Goal: Task Accomplishment & Management: Complete application form

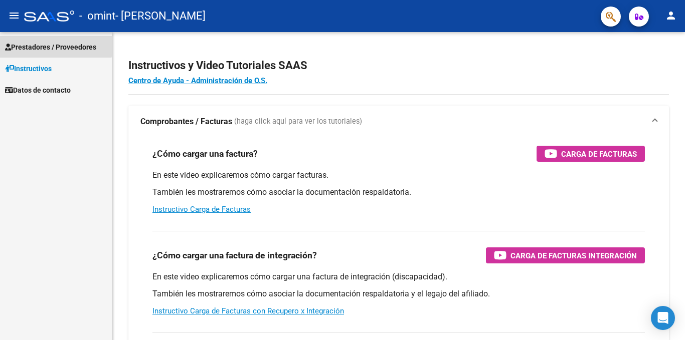
click at [55, 44] on span "Prestadores / Proveedores" at bounding box center [50, 47] width 91 height 11
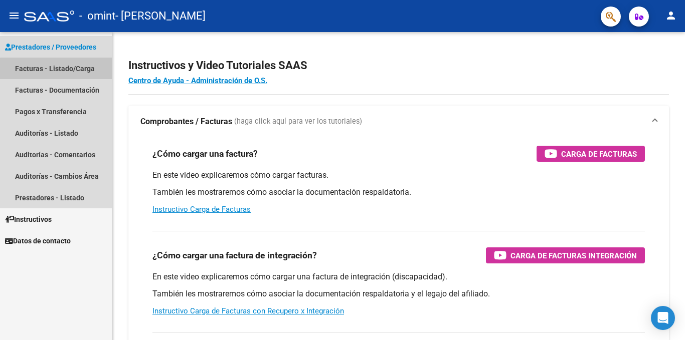
click at [59, 69] on link "Facturas - Listado/Carga" at bounding box center [56, 69] width 112 height 22
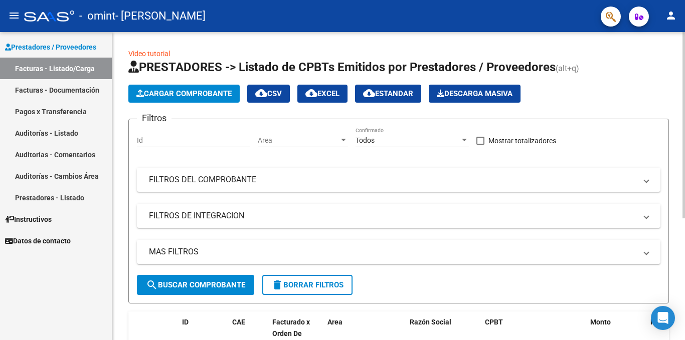
click at [201, 92] on span "Cargar Comprobante" at bounding box center [183, 93] width 95 height 9
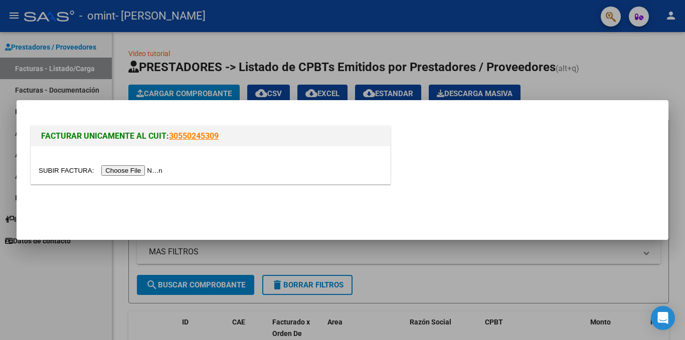
click at [115, 172] on input "file" at bounding box center [102, 170] width 127 height 11
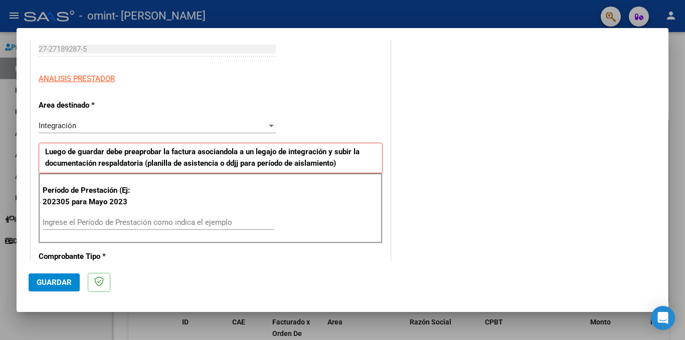
scroll to position [160, 0]
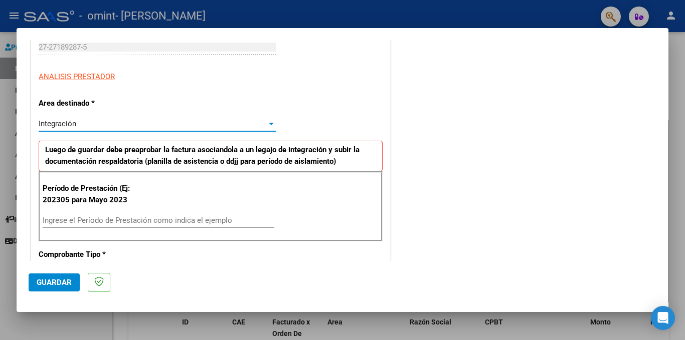
click at [271, 123] on div at bounding box center [271, 124] width 5 height 3
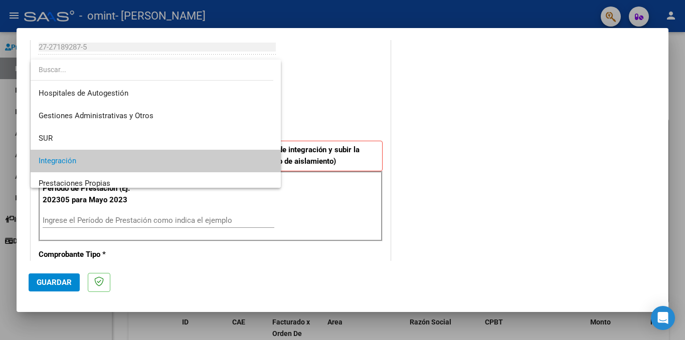
scroll to position [38, 0]
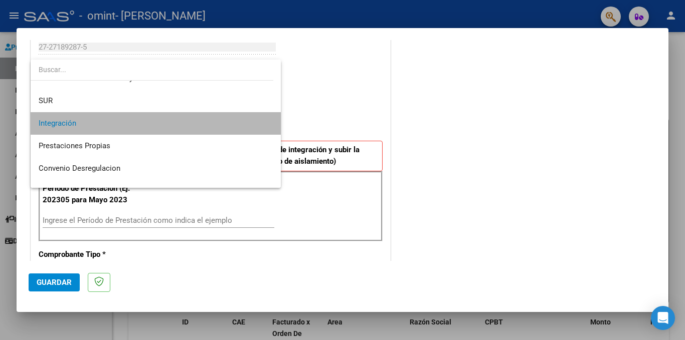
click at [163, 128] on span "Integración" at bounding box center [156, 123] width 234 height 23
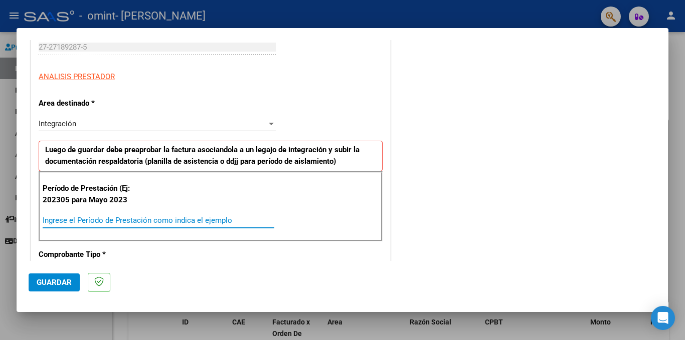
click at [110, 223] on input "Ingrese el Período de Prestación como indica el ejemplo" at bounding box center [159, 220] width 232 height 9
type input "202507"
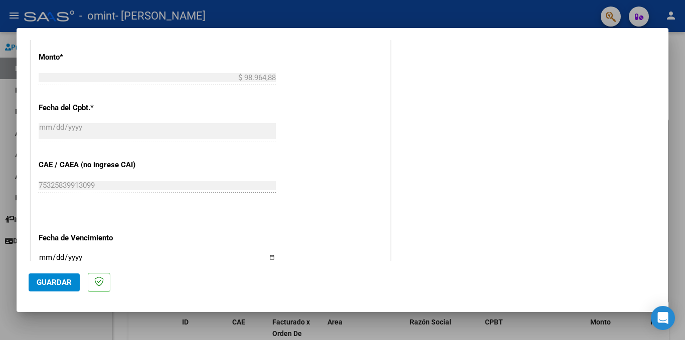
scroll to position [642, 0]
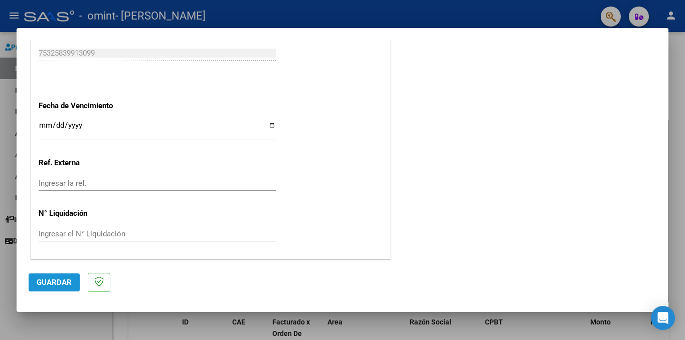
click at [51, 284] on span "Guardar" at bounding box center [54, 282] width 35 height 9
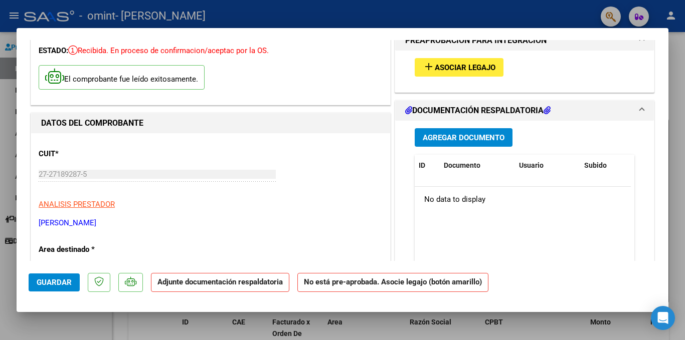
scroll to position [0, 0]
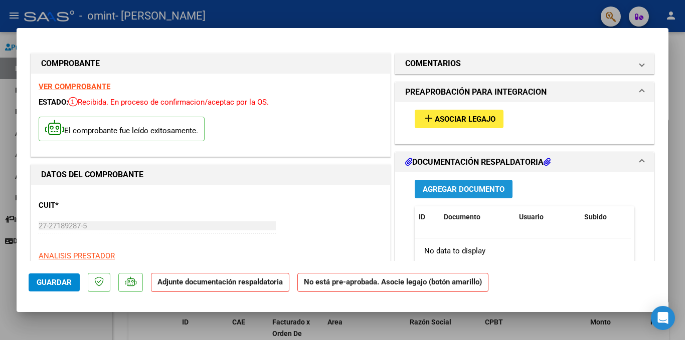
click at [460, 188] on span "Agregar Documento" at bounding box center [463, 189] width 82 height 9
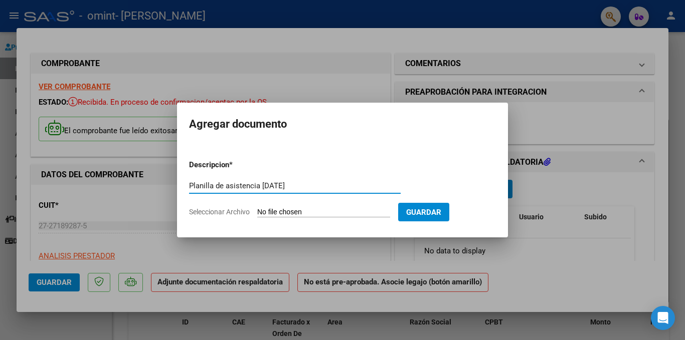
type input "Planilla de asistencia [DATE]"
click at [278, 211] on input "Seleccionar Archivo" at bounding box center [323, 213] width 133 height 10
type input "C:\fakepath\planilla firma [DATE] [PERSON_NAME] PDF.pdf"
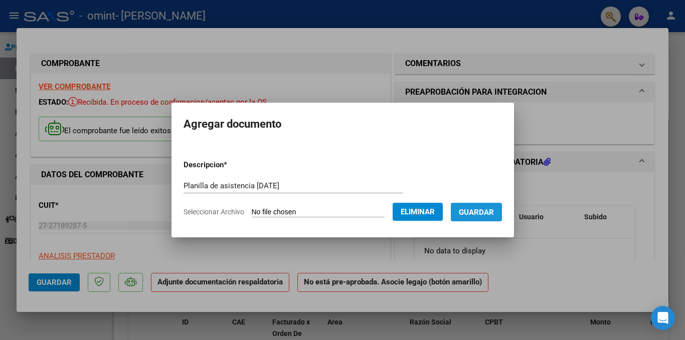
click at [485, 213] on span "Guardar" at bounding box center [476, 212] width 35 height 9
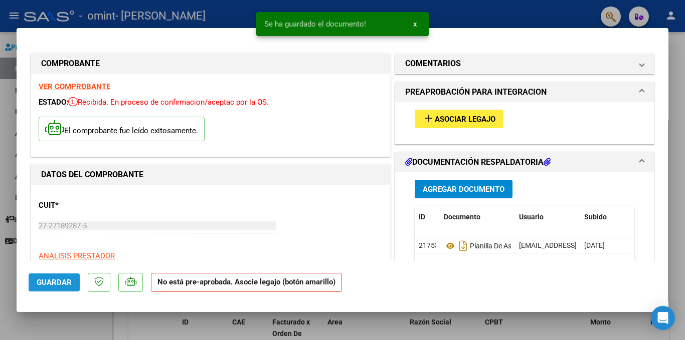
click at [48, 282] on span "Guardar" at bounding box center [54, 282] width 35 height 9
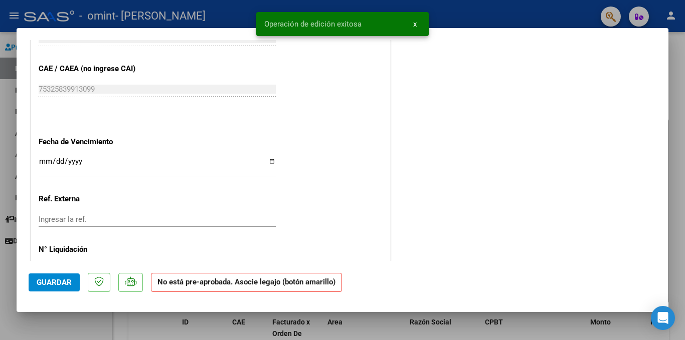
scroll to position [649, 0]
